Goal: Obtain resource: Download file/media

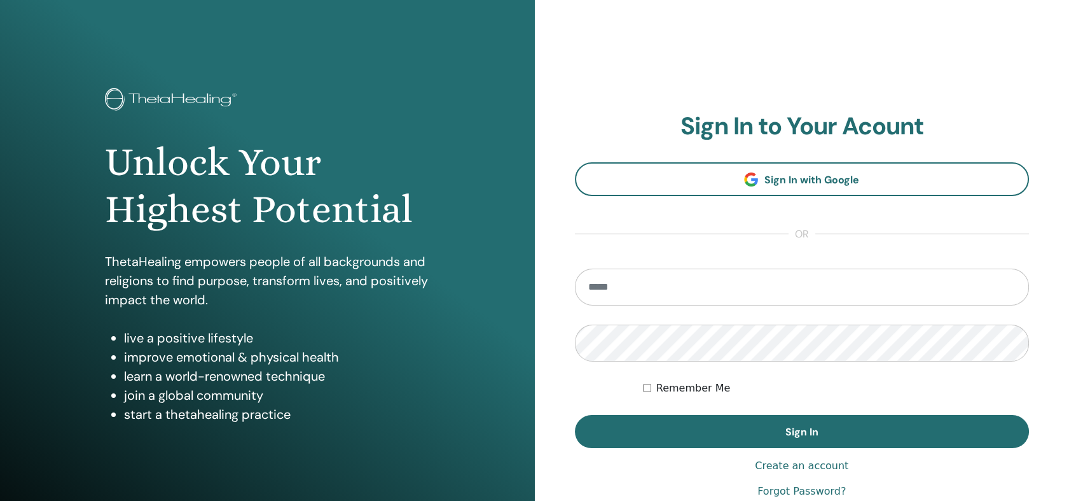
click at [751, 286] on input "email" at bounding box center [802, 286] width 455 height 37
type input "**********"
click at [575, 415] on button "Sign In" at bounding box center [802, 431] width 455 height 33
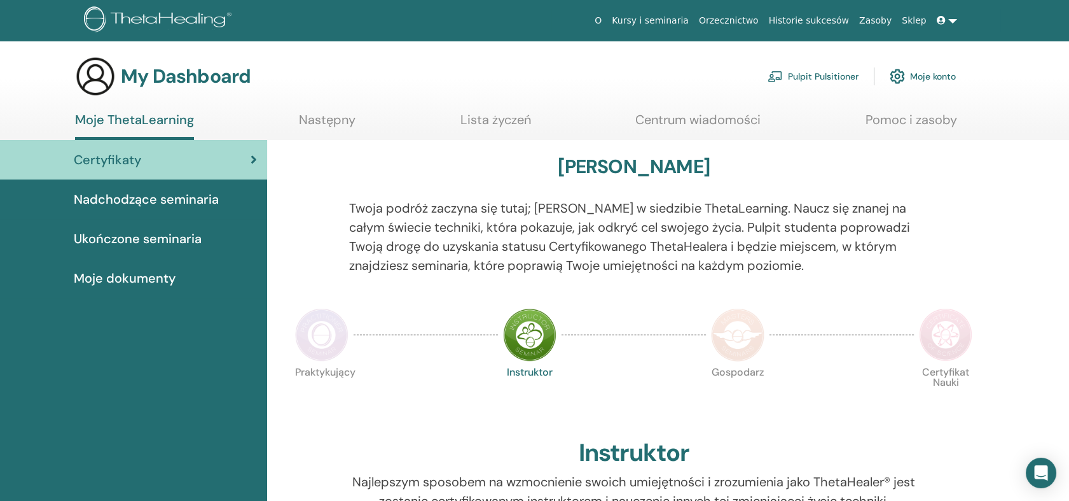
click at [163, 243] on span "Ukończone seminaria" at bounding box center [138, 238] width 128 height 19
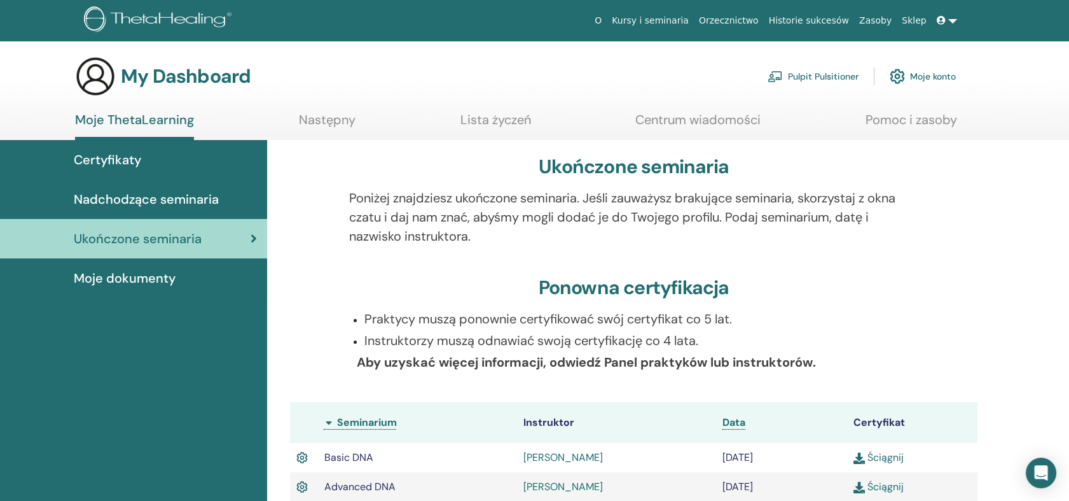
click at [156, 275] on span "Moje dokumenty" at bounding box center [125, 277] width 102 height 19
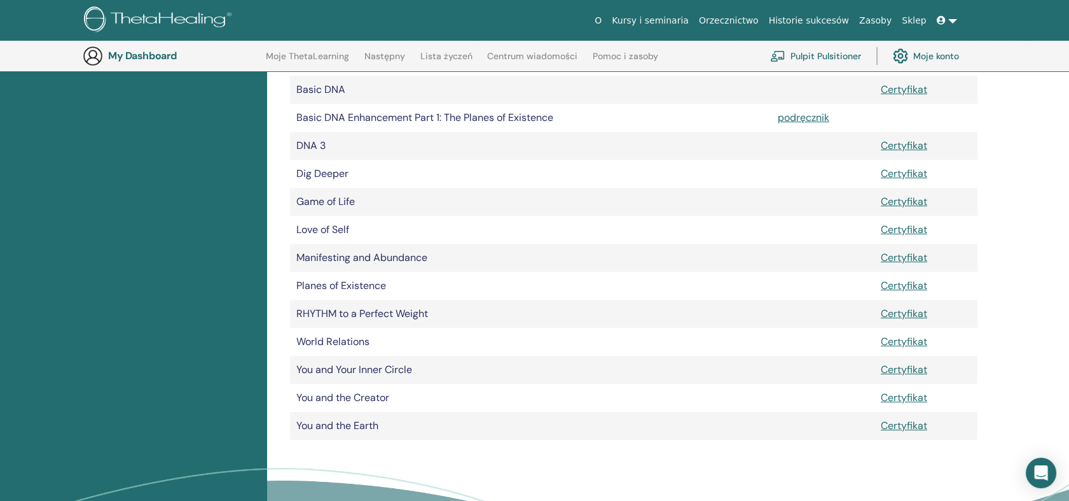
scroll to position [242, 0]
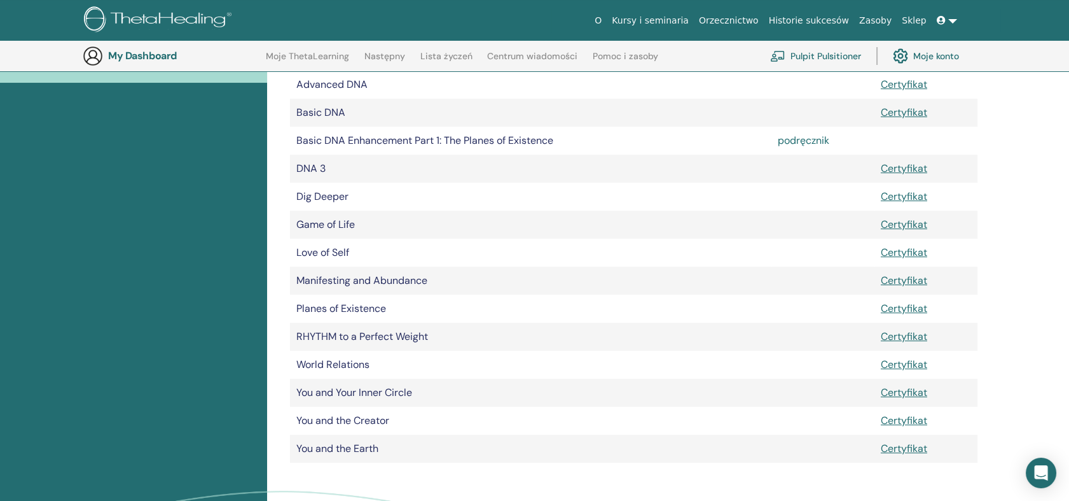
click at [820, 141] on link "podręcznik" at bounding box center [804, 140] width 52 height 13
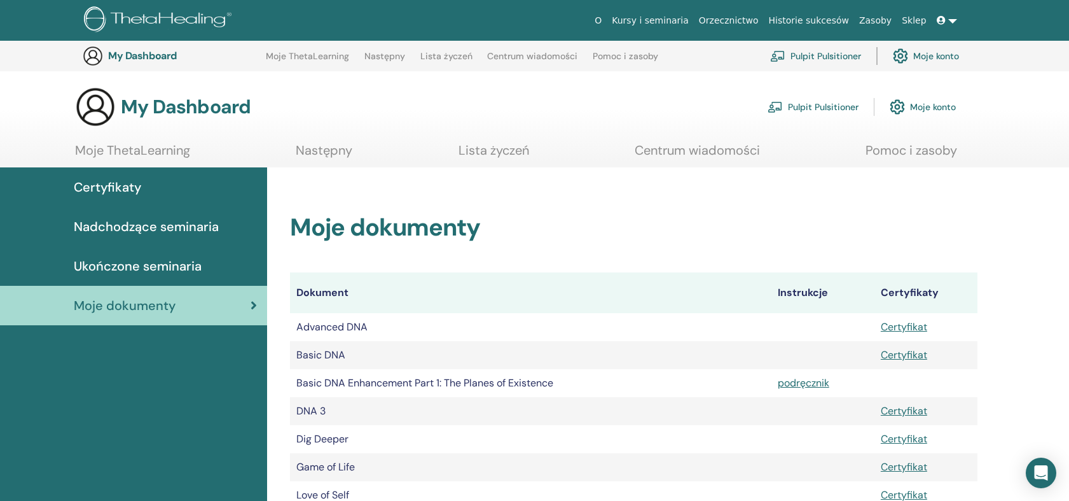
scroll to position [242, 0]
